Goal: Transaction & Acquisition: Purchase product/service

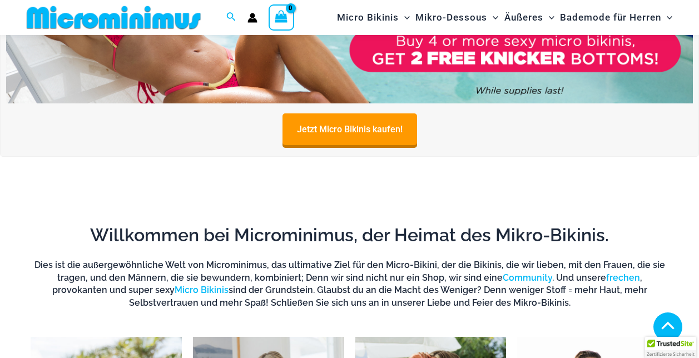
scroll to position [101, 0]
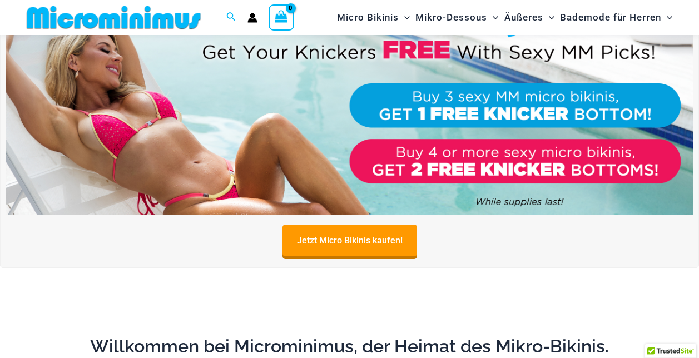
click at [126, 128] on img at bounding box center [349, 98] width 686 height 233
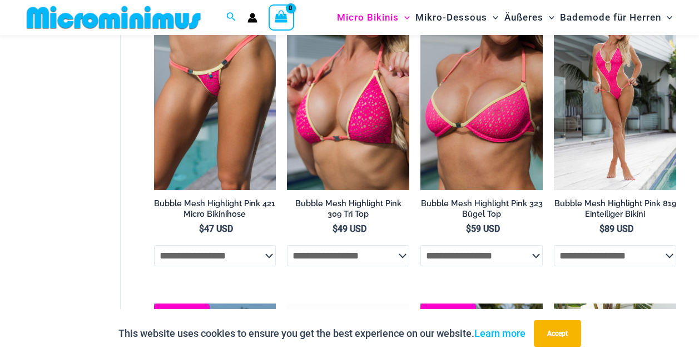
scroll to position [1602, 0]
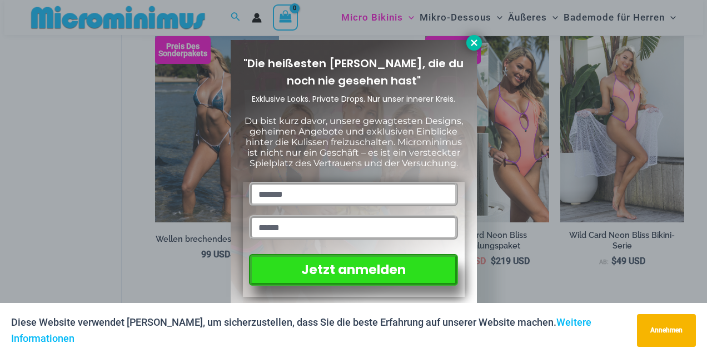
click at [469, 41] on icon at bounding box center [474, 43] width 10 height 10
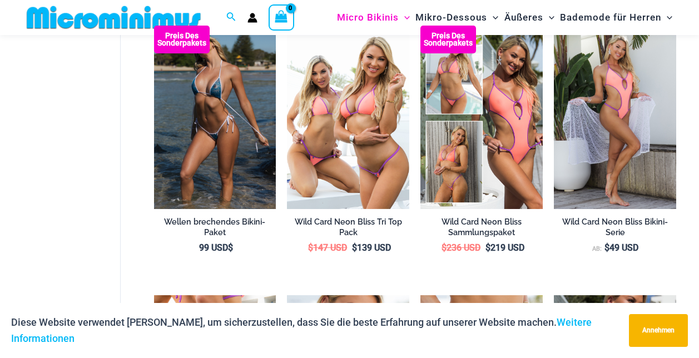
scroll to position [1824, 0]
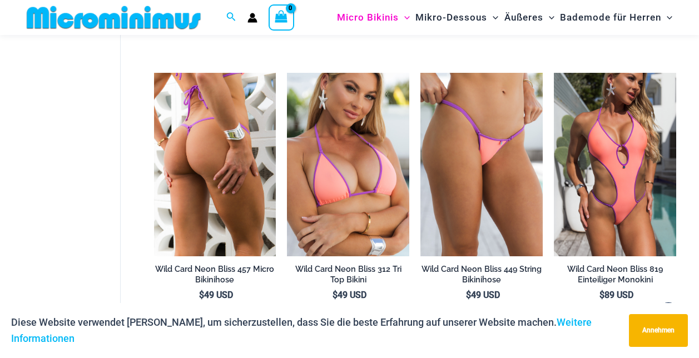
click at [238, 168] on img at bounding box center [215, 164] width 122 height 183
